Goal: Communication & Community: Answer question/provide support

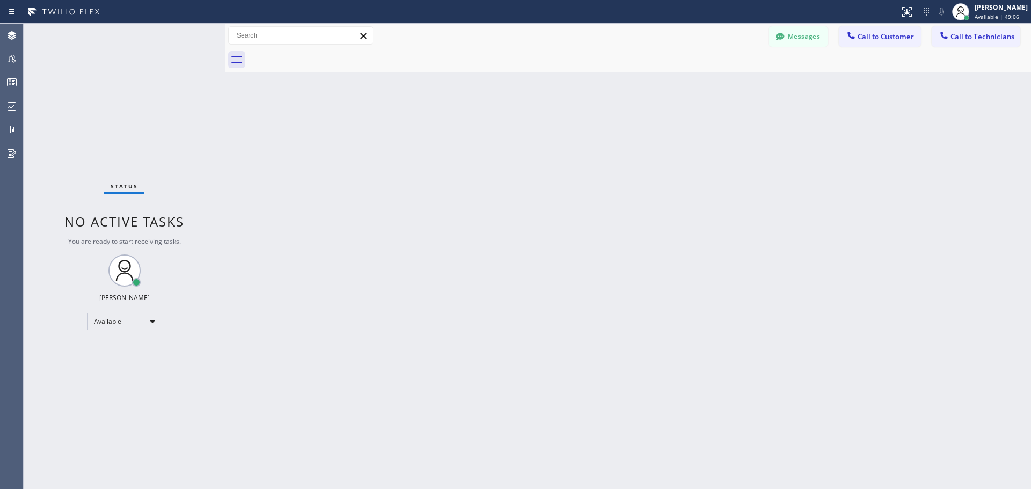
drag, startPoint x: 173, startPoint y: 32, endPoint x: 224, endPoint y: 30, distance: 51.1
click at [225, 30] on div at bounding box center [225, 257] width 0 height 466
click at [882, 38] on span "Call to Customer" at bounding box center [886, 37] width 56 height 10
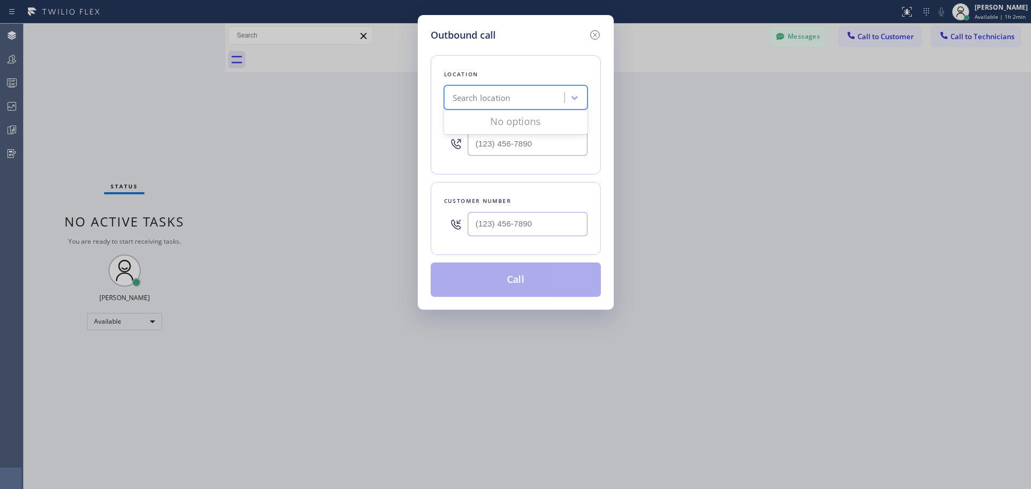
click at [522, 100] on div "Search location" at bounding box center [505, 98] width 117 height 19
type input "CSM"
click at [531, 123] on div "Home Alliance CSM" at bounding box center [515, 120] width 143 height 19
type input "[PHONE_NUMBER]"
click at [492, 228] on input "(___) ___-____" at bounding box center [528, 224] width 120 height 24
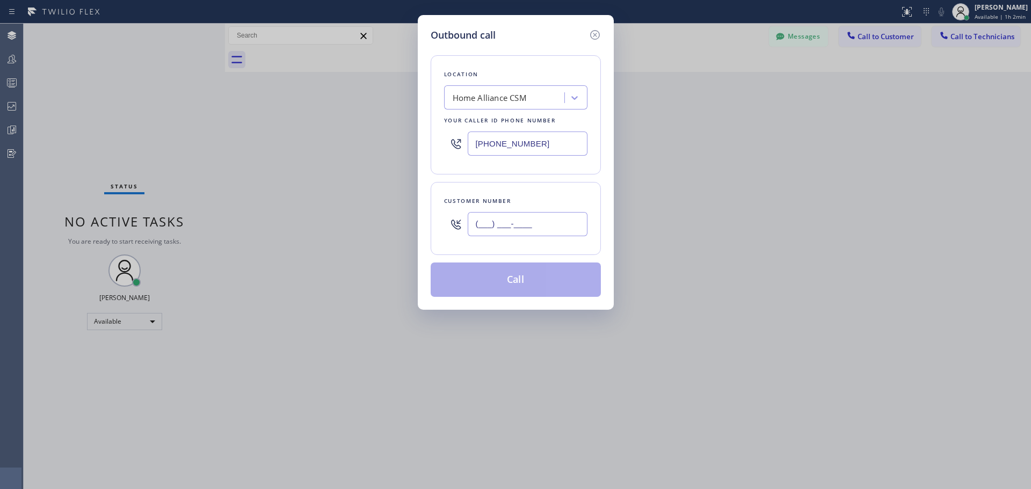
paste input "626) 353-4777"
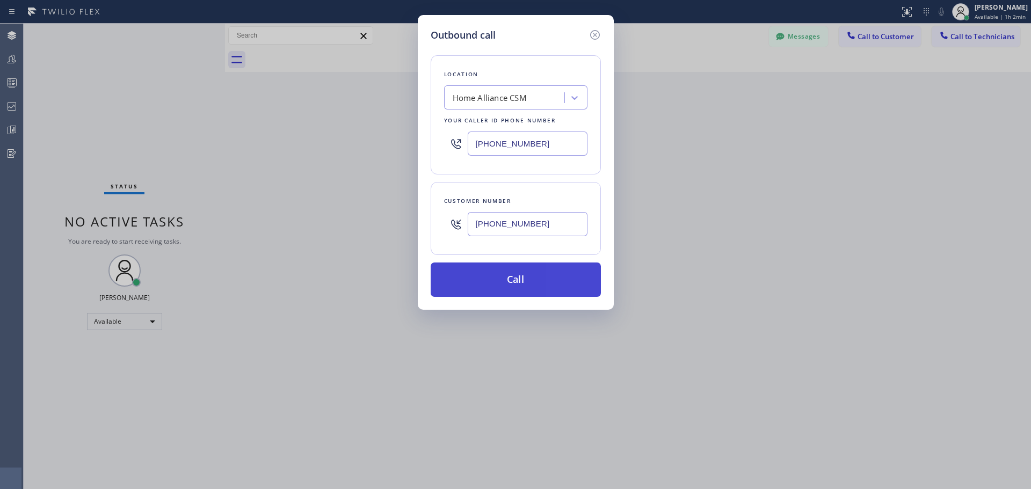
type input "[PHONE_NUMBER]"
click at [504, 268] on button "Call" at bounding box center [516, 280] width 170 height 34
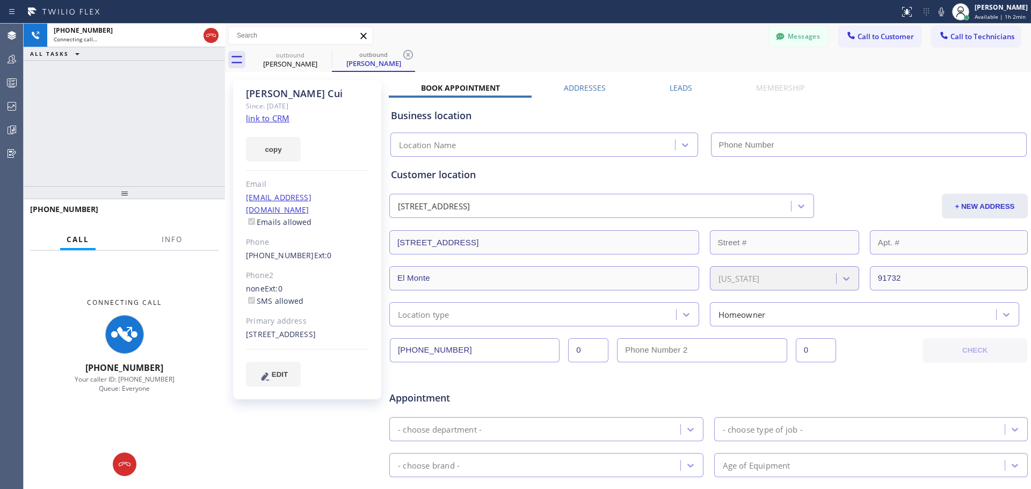
type input "[PHONE_NUMBER]"
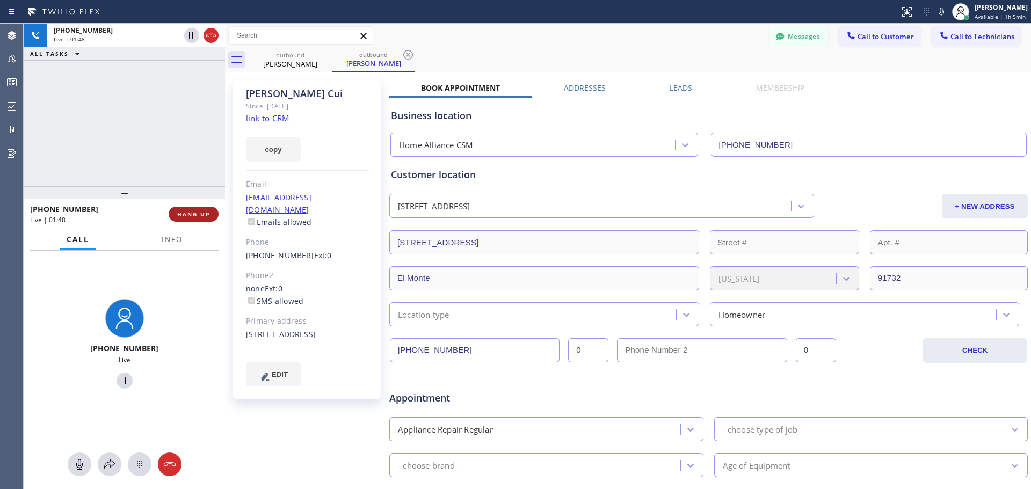
click at [194, 215] on span "HANG UP" at bounding box center [193, 215] width 33 height 8
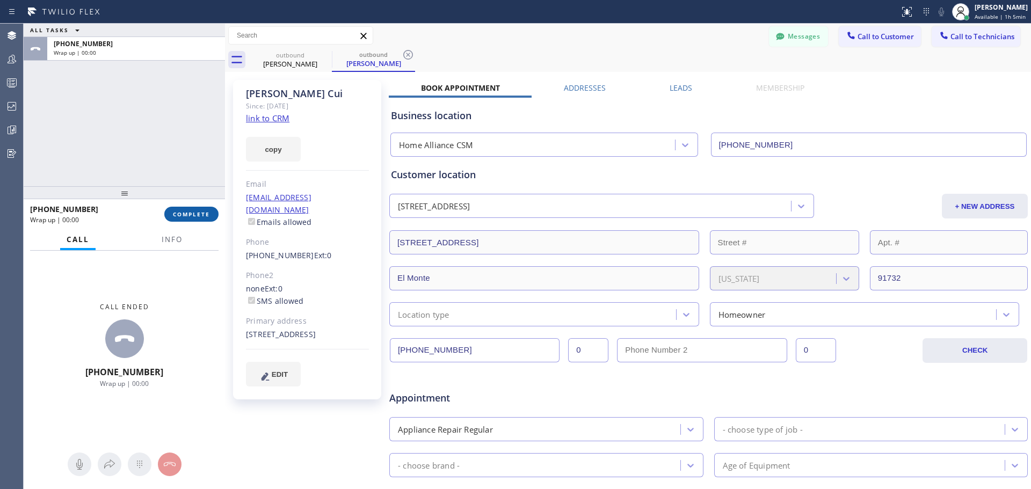
click at [206, 221] on button "COMPLETE" at bounding box center [191, 214] width 54 height 15
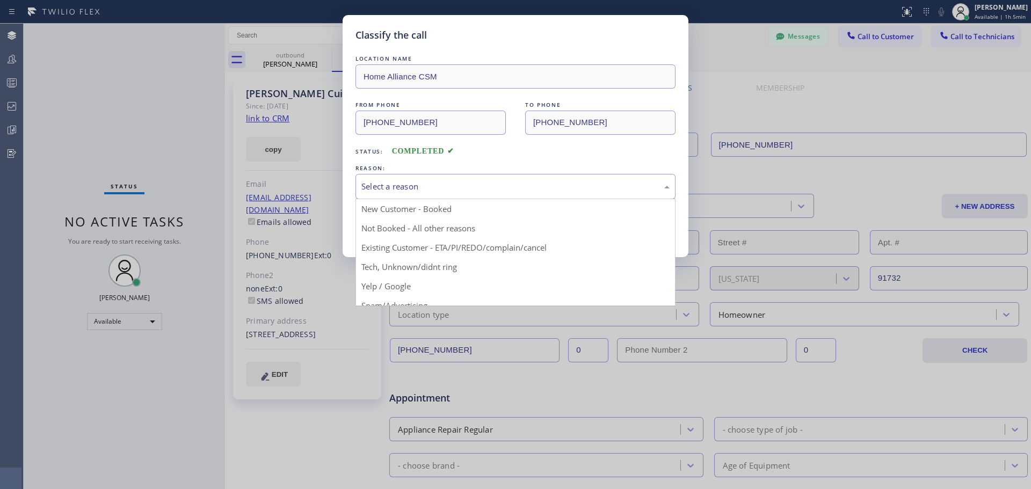
click at [480, 182] on div "Select a reason" at bounding box center [516, 186] width 308 height 12
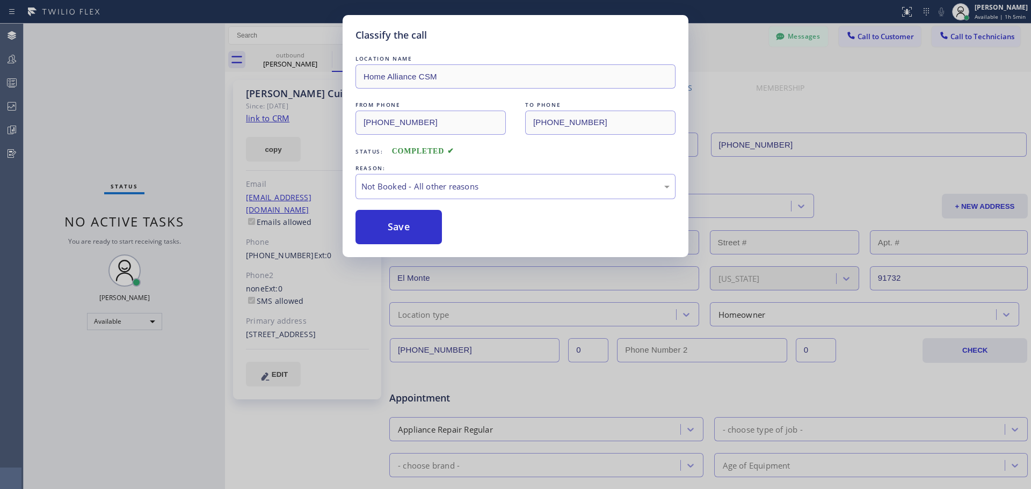
click at [429, 249] on div "Classify the call LOCATION NAME Home Alliance CSM FROM PHONE [PHONE_NUMBER] TO …" at bounding box center [516, 136] width 346 height 242
click at [415, 235] on button "Save" at bounding box center [399, 227] width 86 height 34
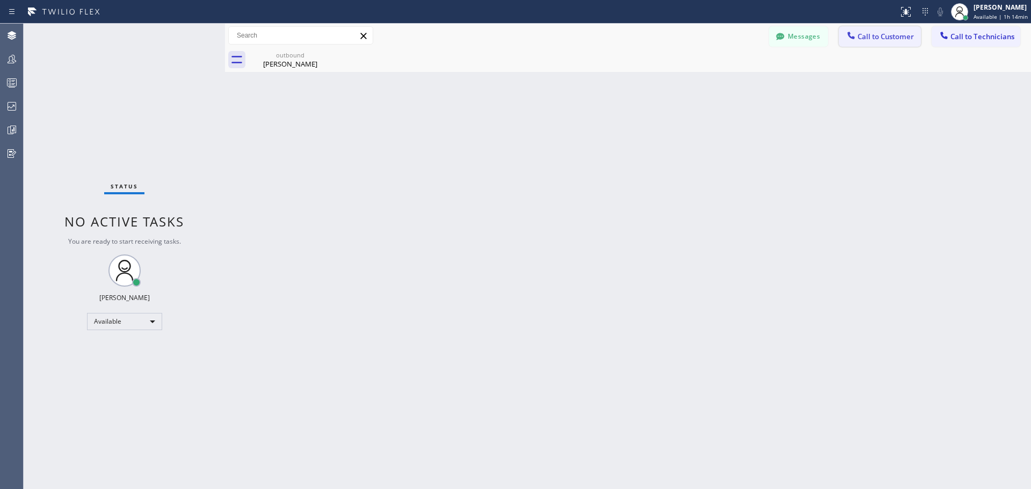
click at [871, 40] on span "Call to Customer" at bounding box center [886, 37] width 56 height 10
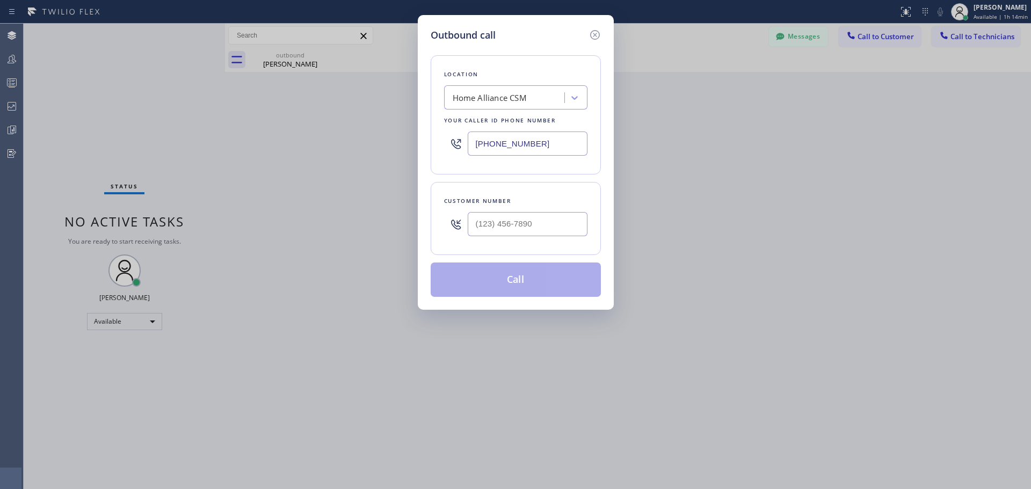
click at [524, 237] on div at bounding box center [528, 224] width 120 height 35
click at [526, 229] on input "(___) ___-____" at bounding box center [528, 224] width 120 height 24
paste input "323) 610-2488"
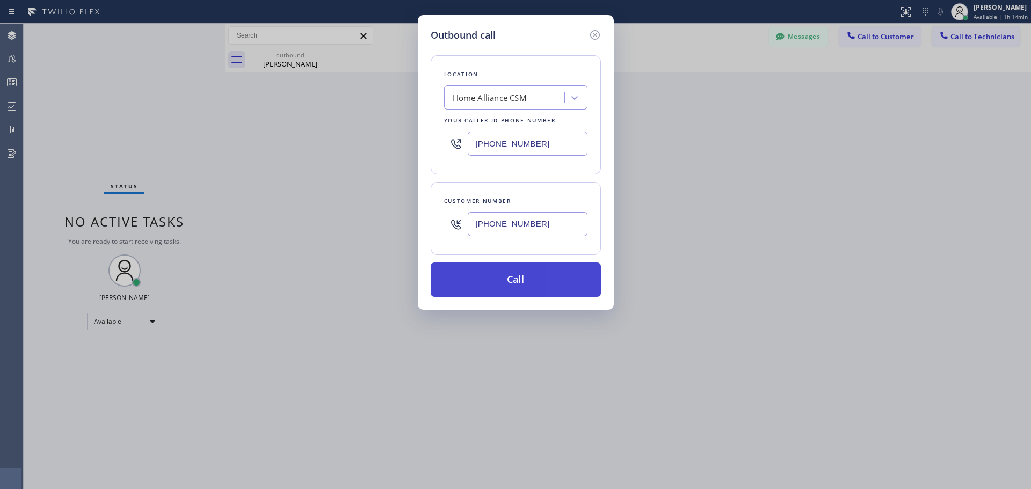
type input "[PHONE_NUMBER]"
click at [526, 280] on button "Call" at bounding box center [516, 280] width 170 height 34
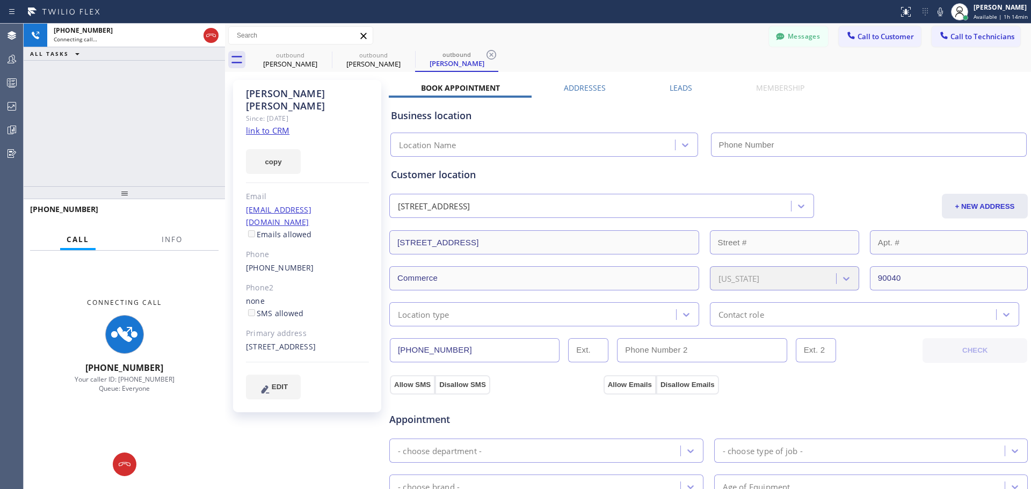
type input "[PHONE_NUMBER]"
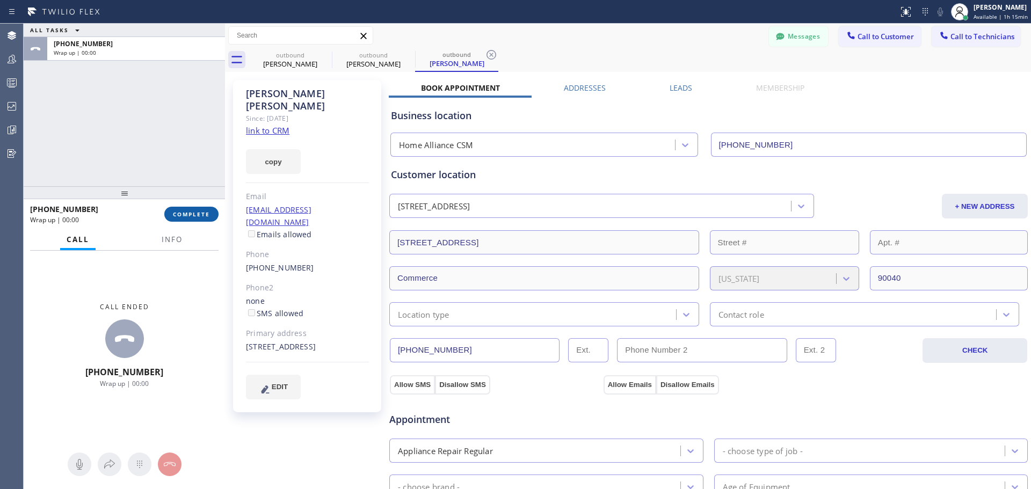
click at [207, 216] on span "COMPLETE" at bounding box center [191, 215] width 37 height 8
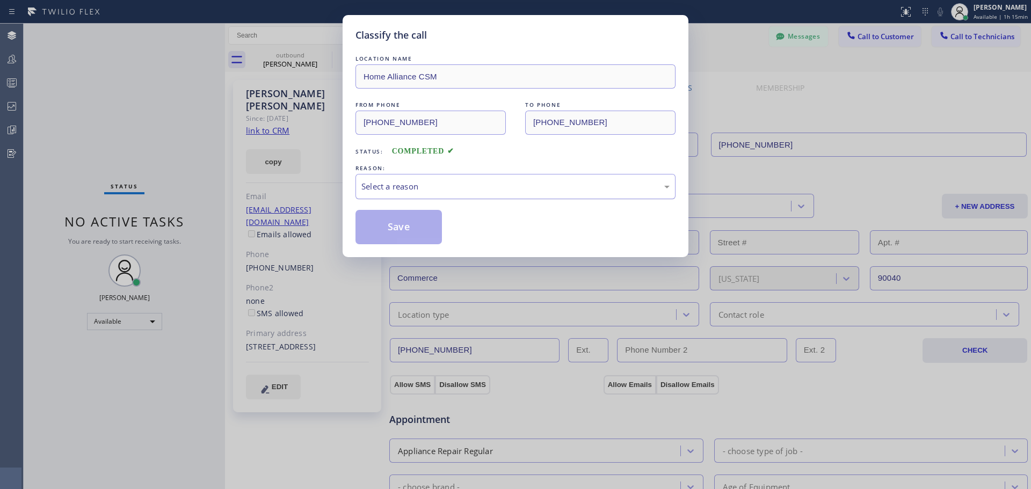
click at [419, 187] on div "Select a reason" at bounding box center [516, 186] width 308 height 12
drag, startPoint x: 396, startPoint y: 223, endPoint x: 604, endPoint y: 312, distance: 226.0
click at [403, 222] on button "Save" at bounding box center [399, 227] width 86 height 34
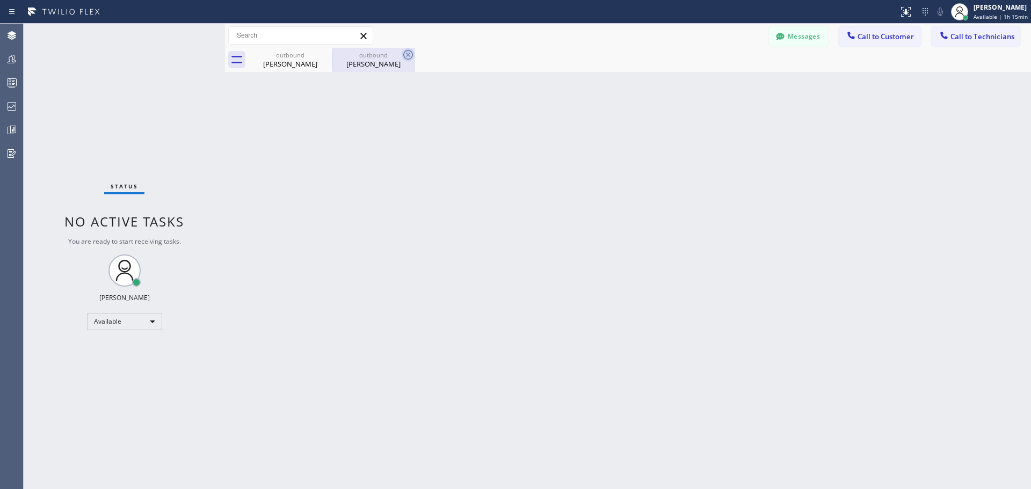
click at [409, 54] on icon at bounding box center [408, 55] width 10 height 10
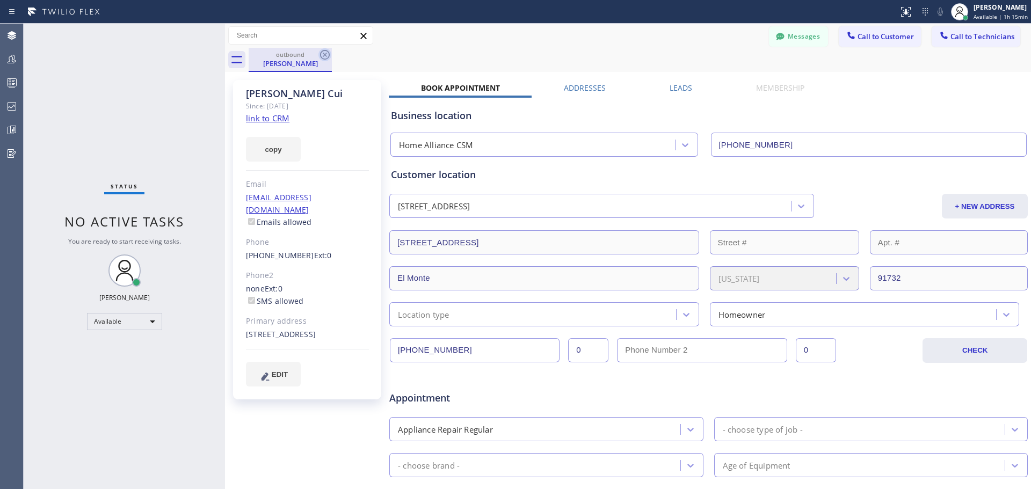
click at [331, 57] on icon at bounding box center [325, 54] width 13 height 13
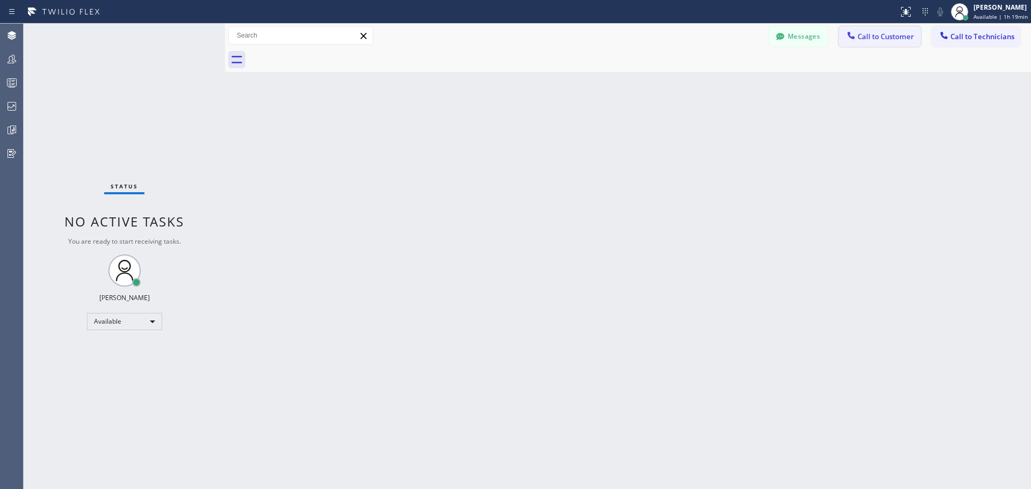
click at [865, 30] on button "Call to Customer" at bounding box center [880, 36] width 82 height 20
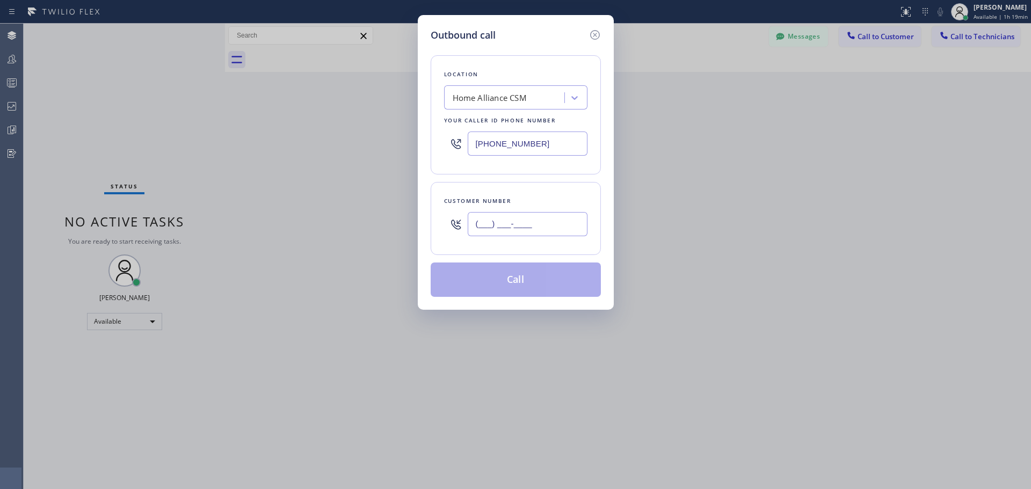
click at [496, 229] on input "(___) ___-____" at bounding box center [528, 224] width 120 height 24
paste input "562) 474-1441"
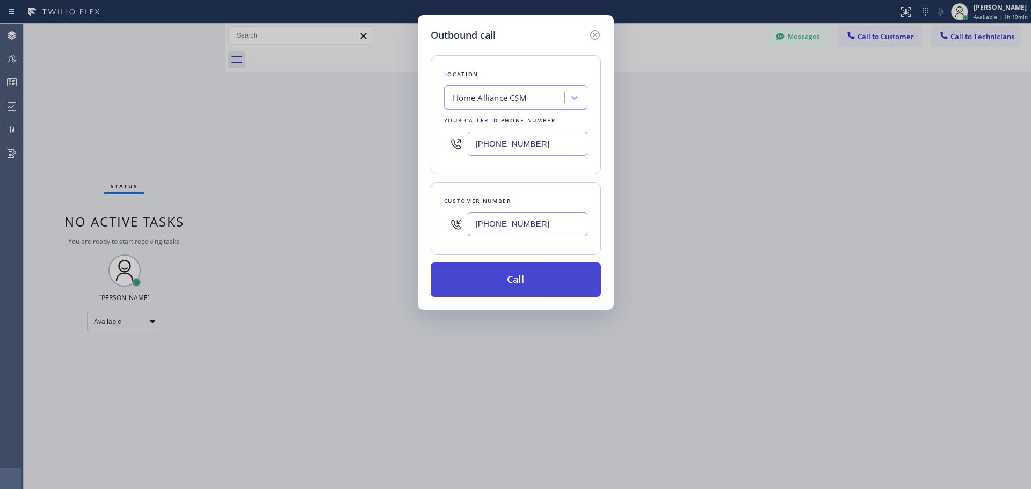
type input "[PHONE_NUMBER]"
click at [507, 284] on button "Call" at bounding box center [516, 280] width 170 height 34
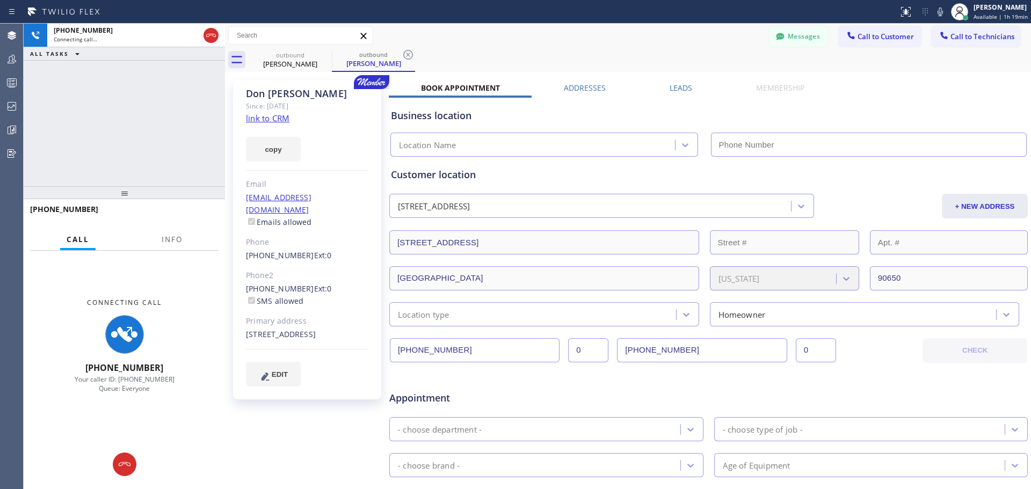
type input "[PHONE_NUMBER]"
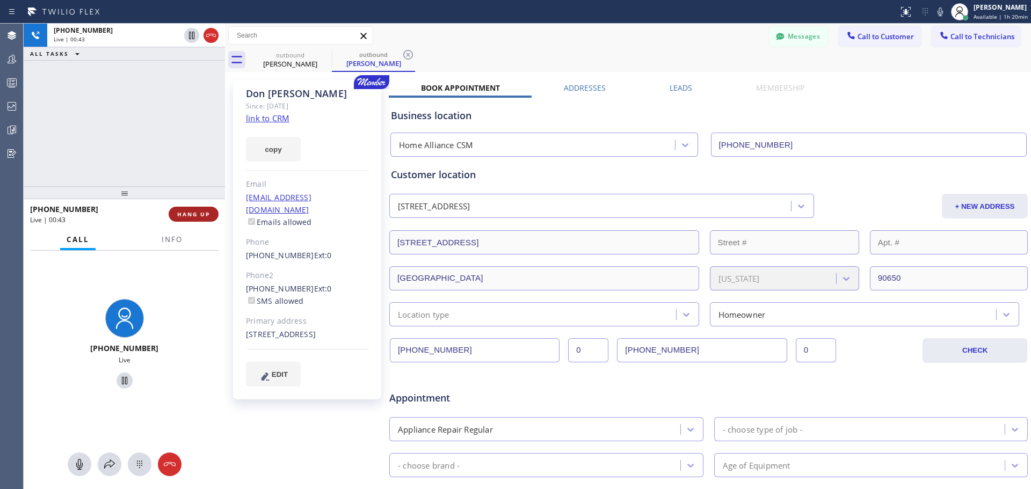
click at [191, 221] on button "HANG UP" at bounding box center [194, 214] width 50 height 15
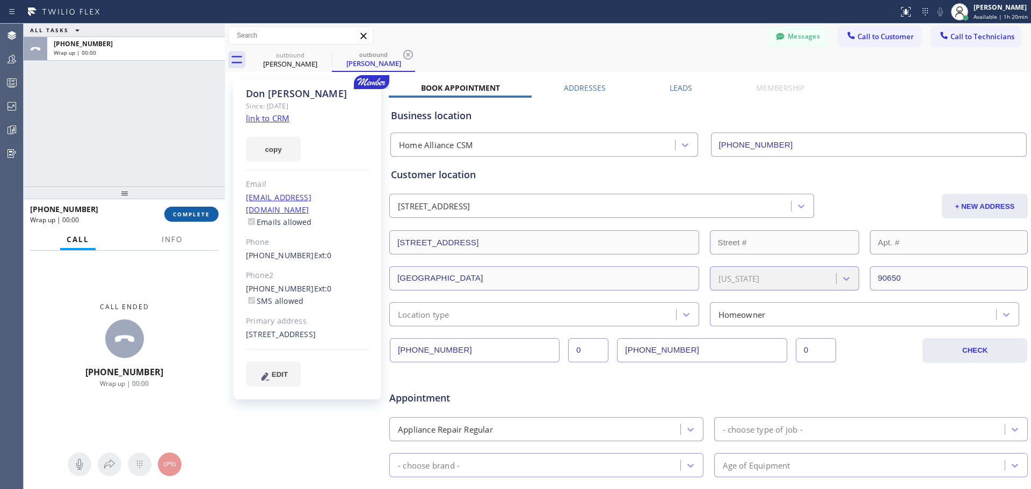
click at [196, 212] on span "COMPLETE" at bounding box center [191, 215] width 37 height 8
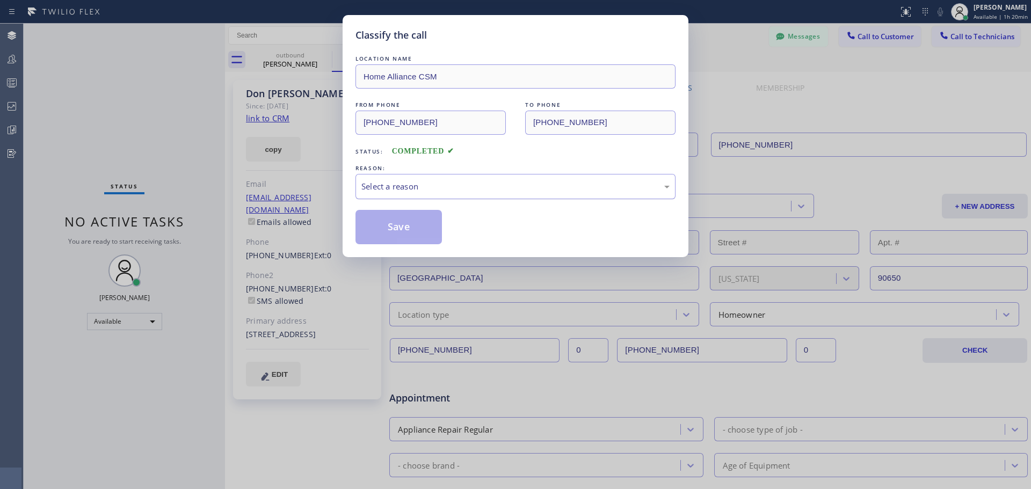
click at [480, 185] on div "Select a reason" at bounding box center [516, 186] width 308 height 12
click at [409, 232] on button "Save" at bounding box center [399, 227] width 86 height 34
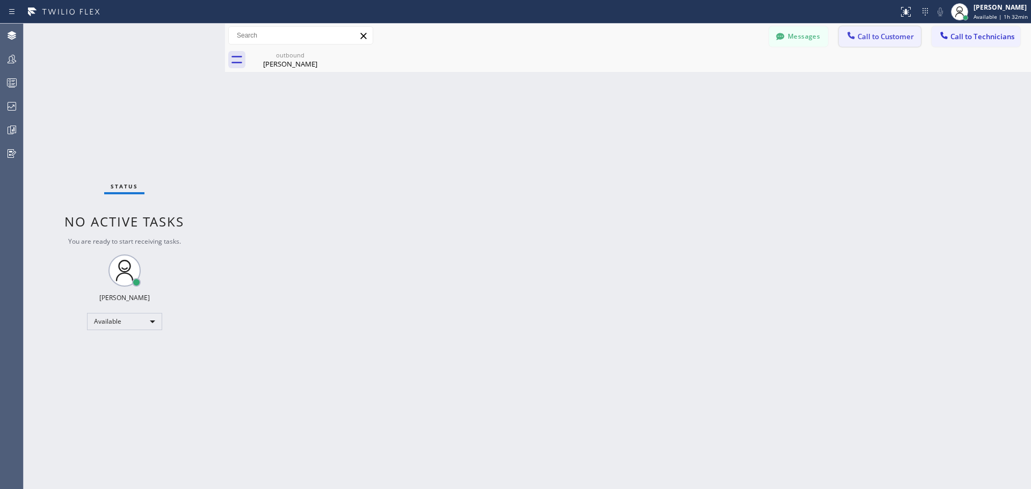
click at [873, 38] on span "Call to Customer" at bounding box center [886, 37] width 56 height 10
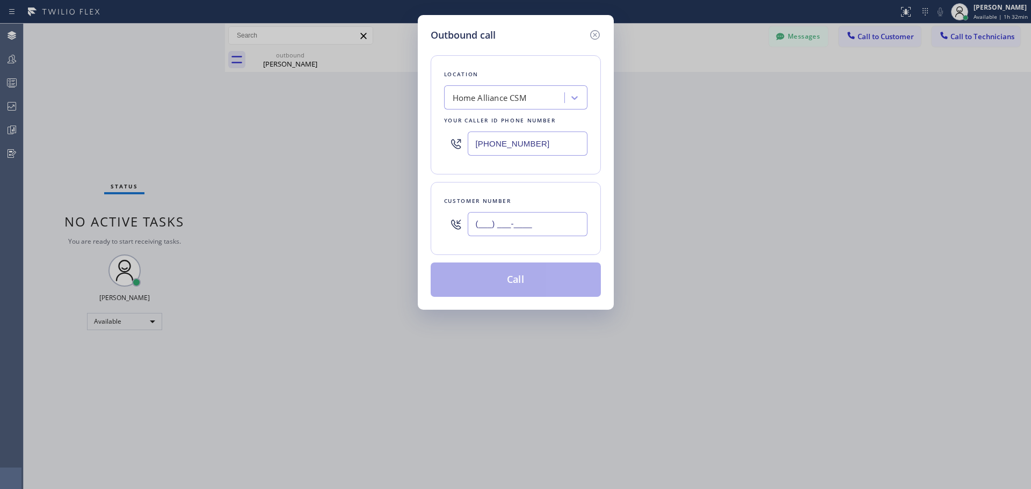
click at [495, 230] on input "(___) ___-____" at bounding box center [528, 224] width 120 height 24
paste input "718) 483-1958"
type input "[PHONE_NUMBER]"
click at [529, 285] on button "Call" at bounding box center [516, 280] width 170 height 34
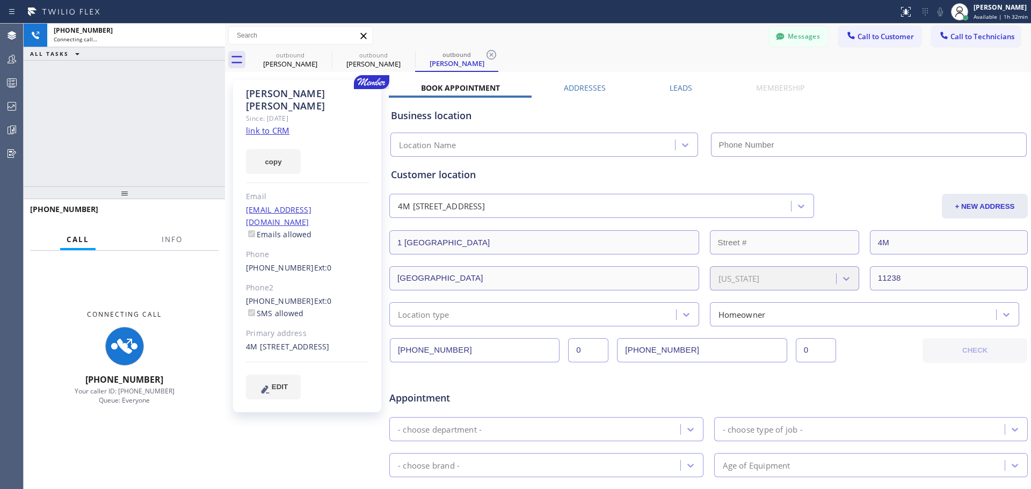
type input "[PHONE_NUMBER]"
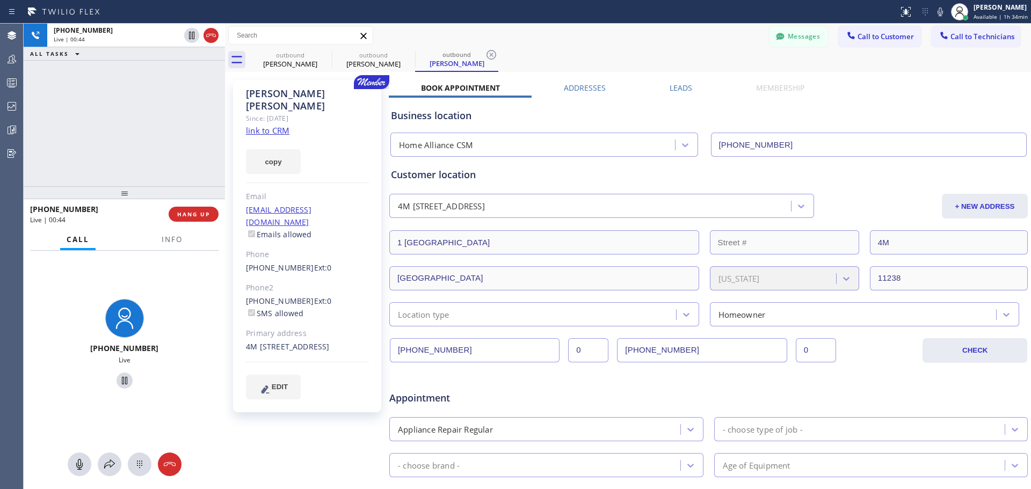
click at [210, 223] on div "[PHONE_NUMBER] Live | 00:44 HANG UP" at bounding box center [124, 214] width 189 height 28
click at [205, 215] on span "HANG UP" at bounding box center [193, 215] width 33 height 8
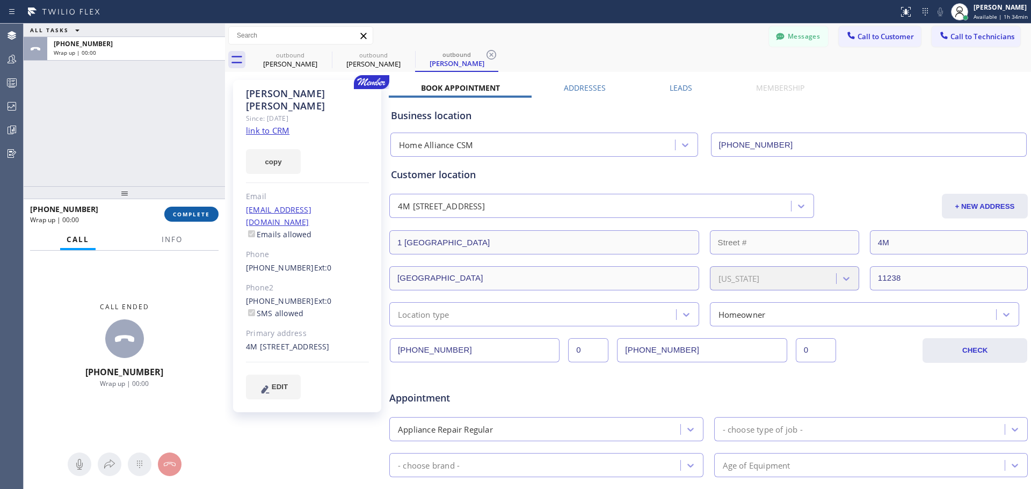
click at [189, 213] on span "COMPLETE" at bounding box center [191, 215] width 37 height 8
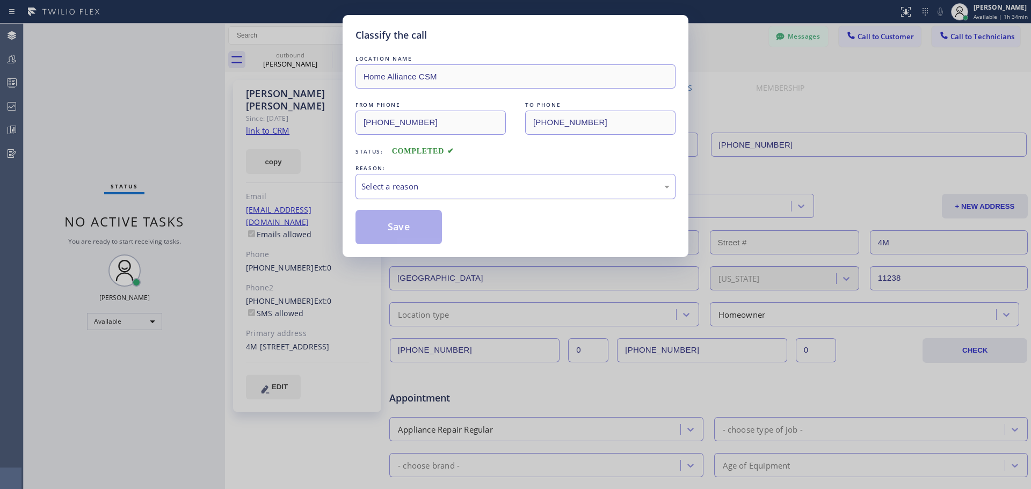
click at [431, 179] on div "Select a reason" at bounding box center [516, 186] width 320 height 25
click at [394, 234] on button "Save" at bounding box center [399, 227] width 86 height 34
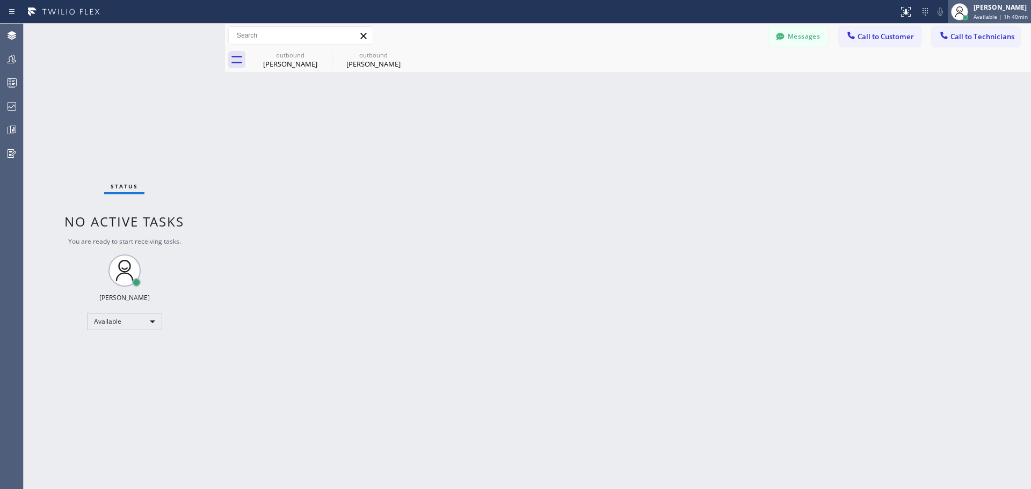
click at [1000, 9] on div "[PERSON_NAME]" at bounding box center [1001, 7] width 54 height 9
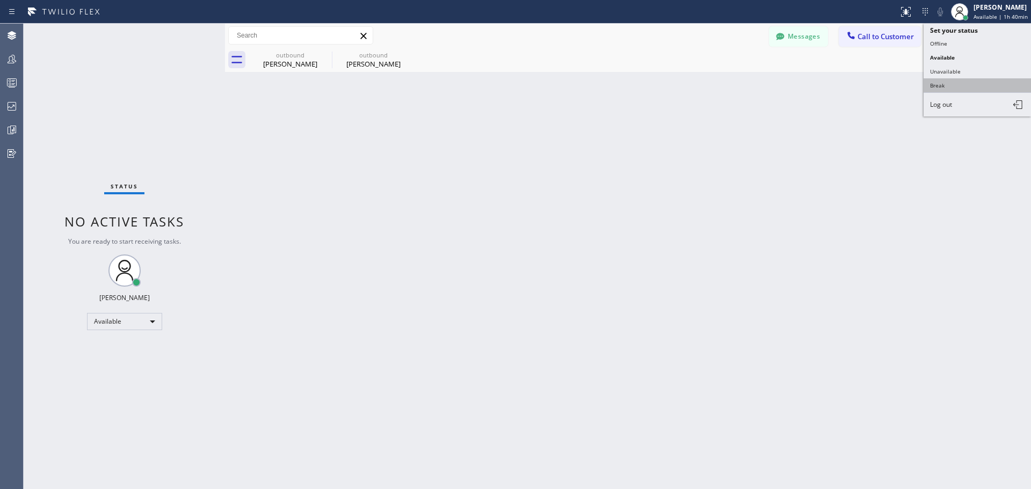
click at [948, 85] on button "Break" at bounding box center [977, 85] width 107 height 14
